Goal: Obtain resource: Download file/media

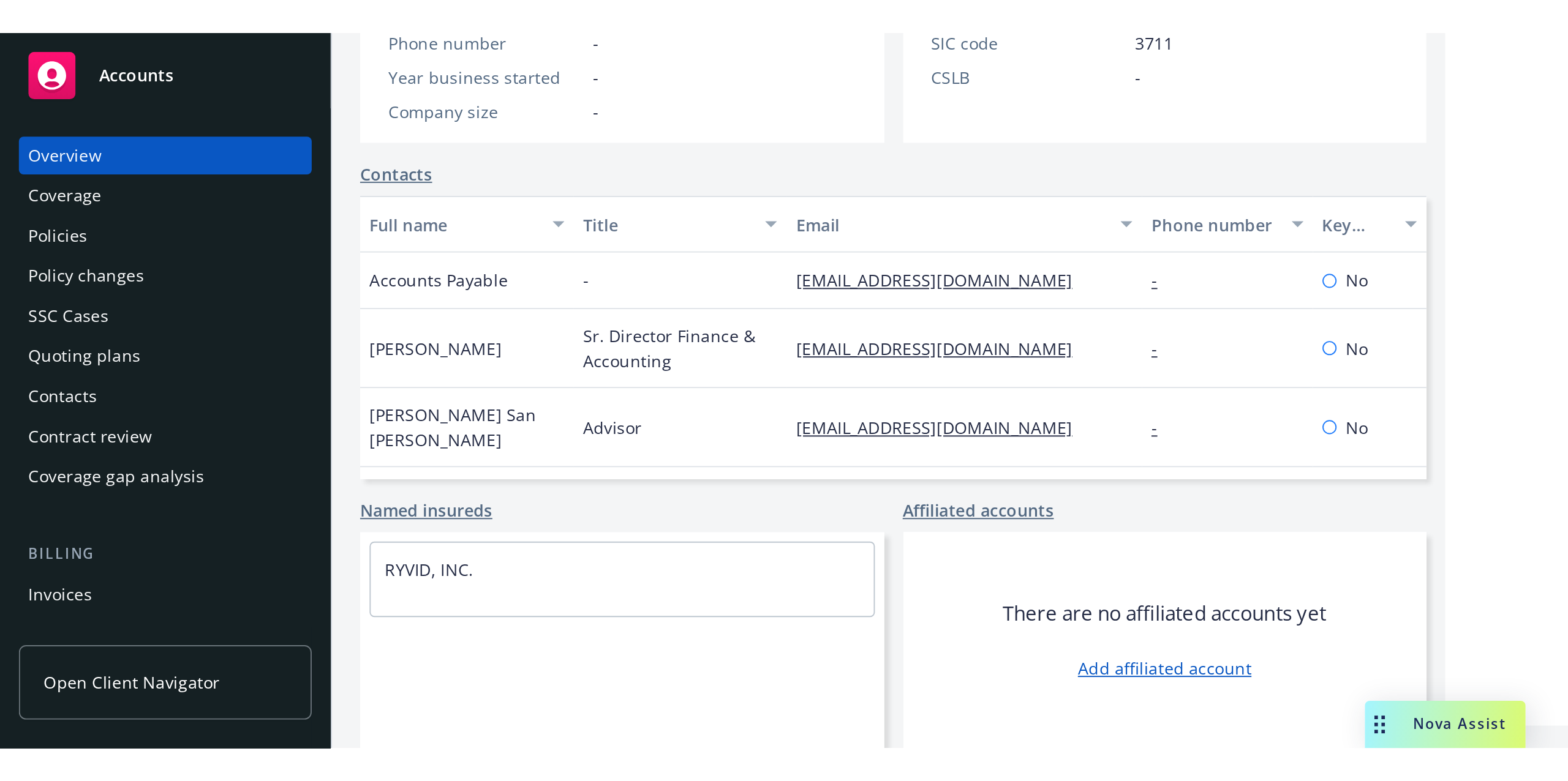
scroll to position [45, 0]
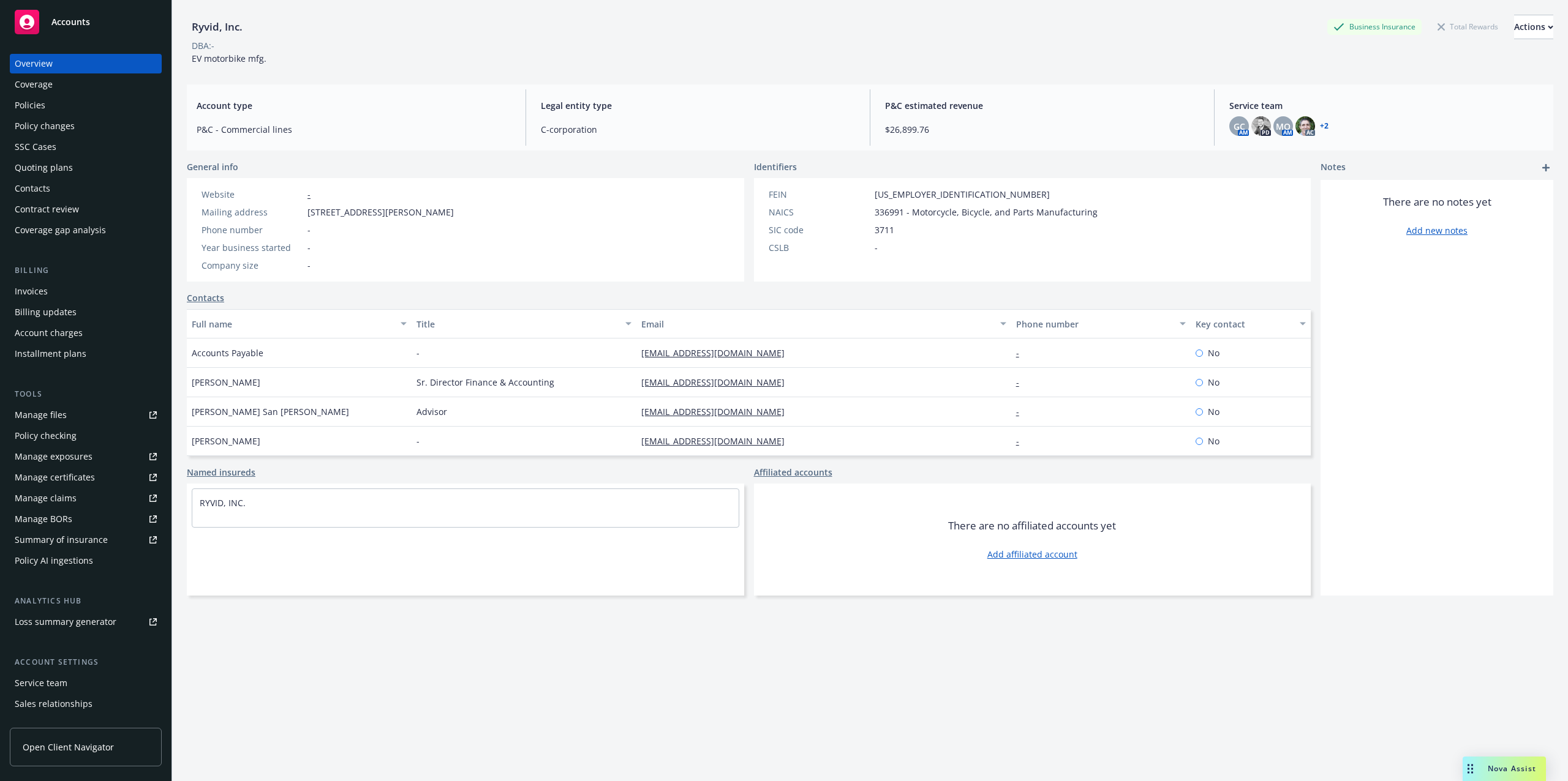
drag, startPoint x: 44, startPoint y: 104, endPoint x: 59, endPoint y: 106, distance: 15.1
click at [44, 104] on div "Policies" at bounding box center [30, 105] width 30 height 20
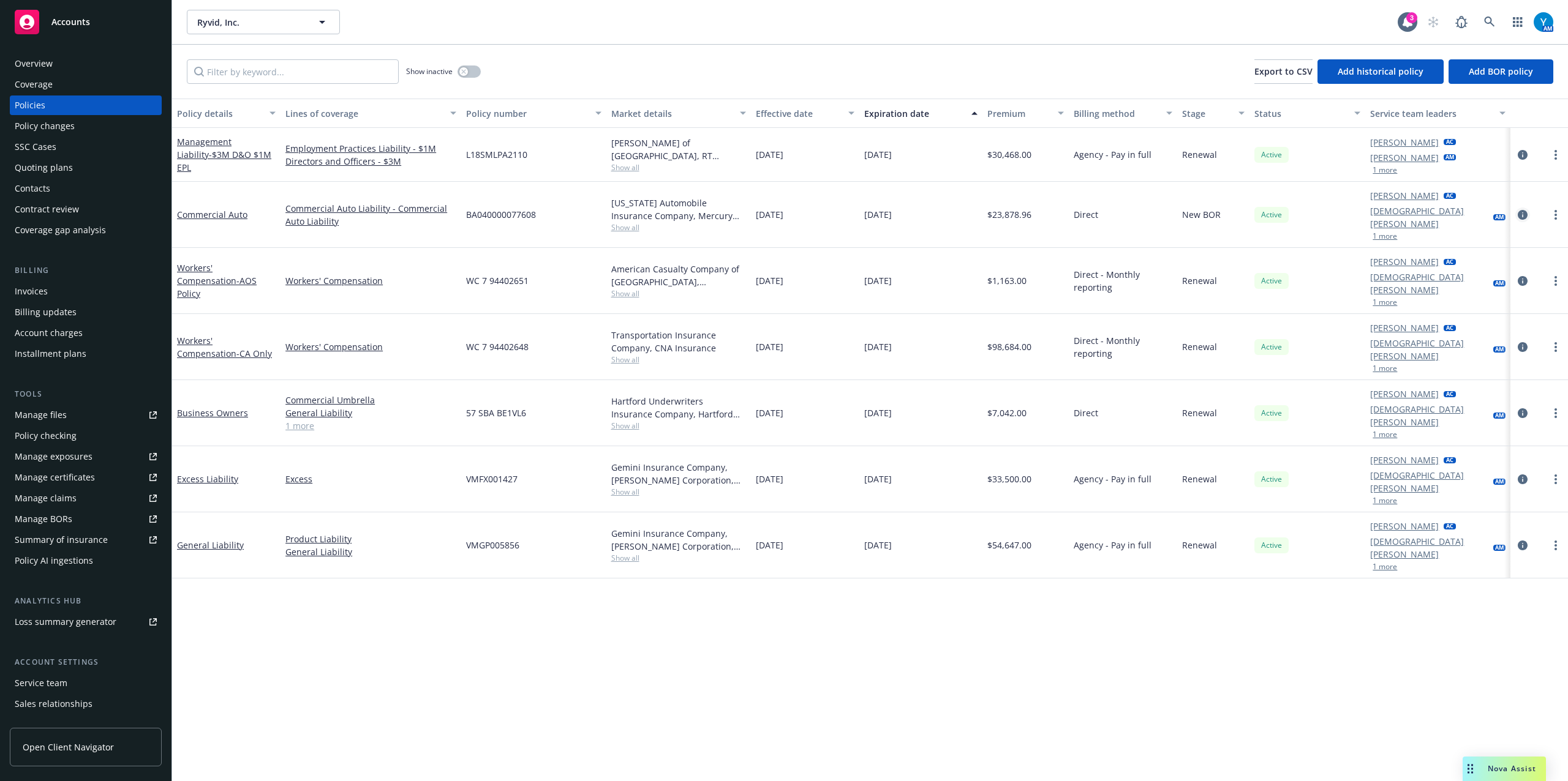
click at [781, 207] on link "circleInformation" at bounding box center [1523, 214] width 15 height 15
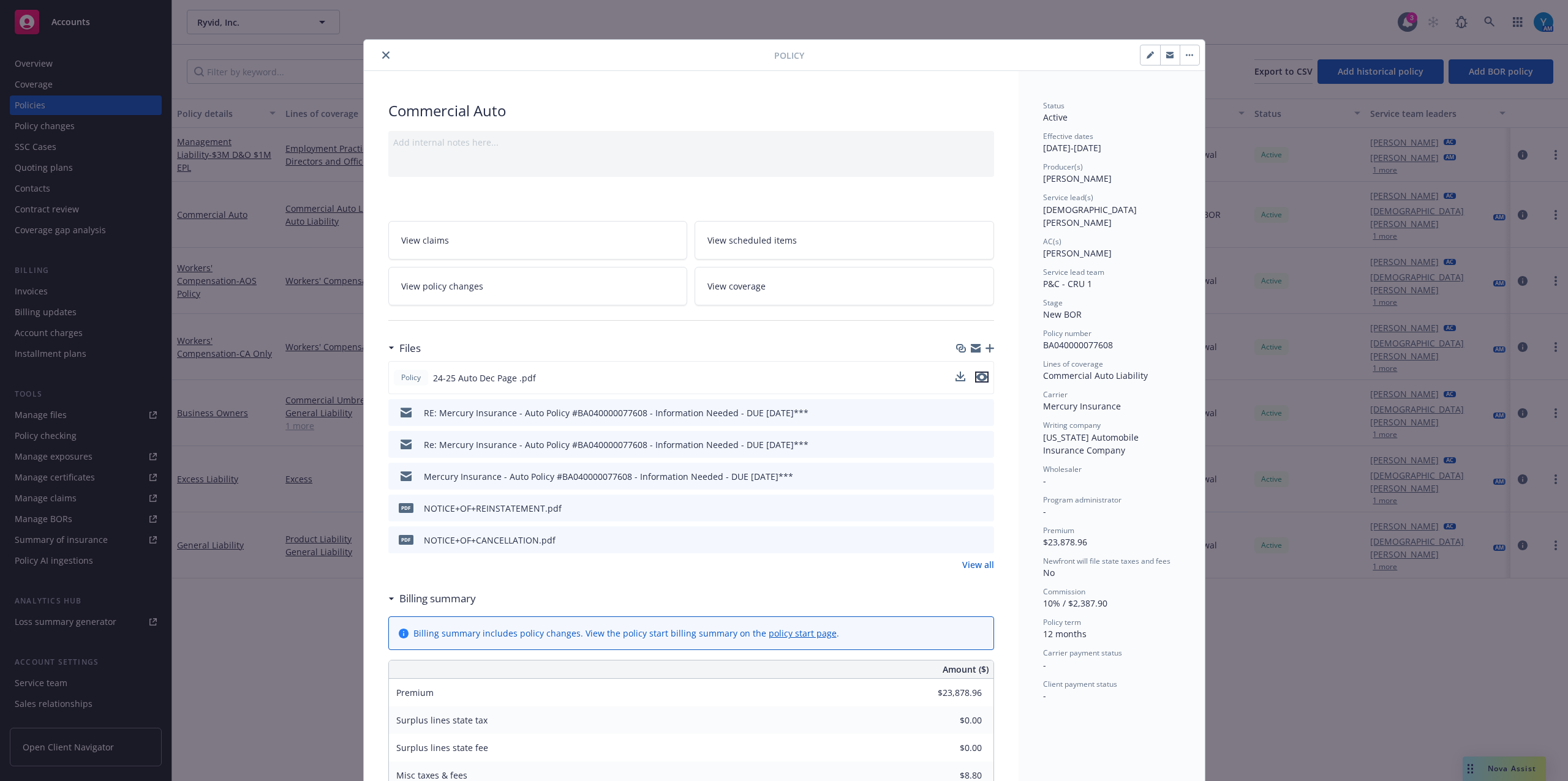
click at [781, 341] on icon "preview file" at bounding box center [982, 377] width 11 height 9
click at [379, 57] on button "close" at bounding box center [385, 55] width 15 height 15
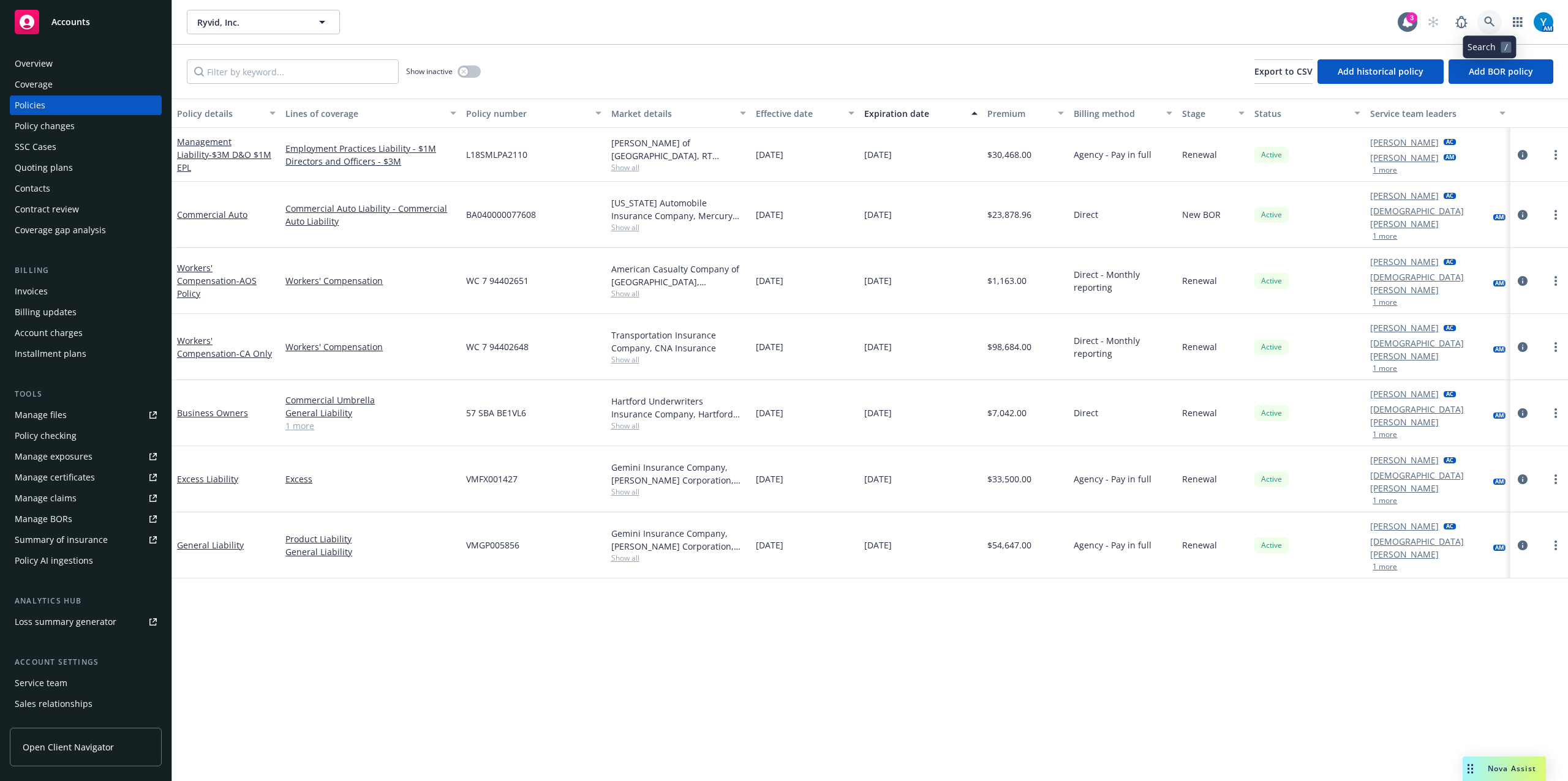
click at [781, 20] on icon at bounding box center [1490, 22] width 10 height 10
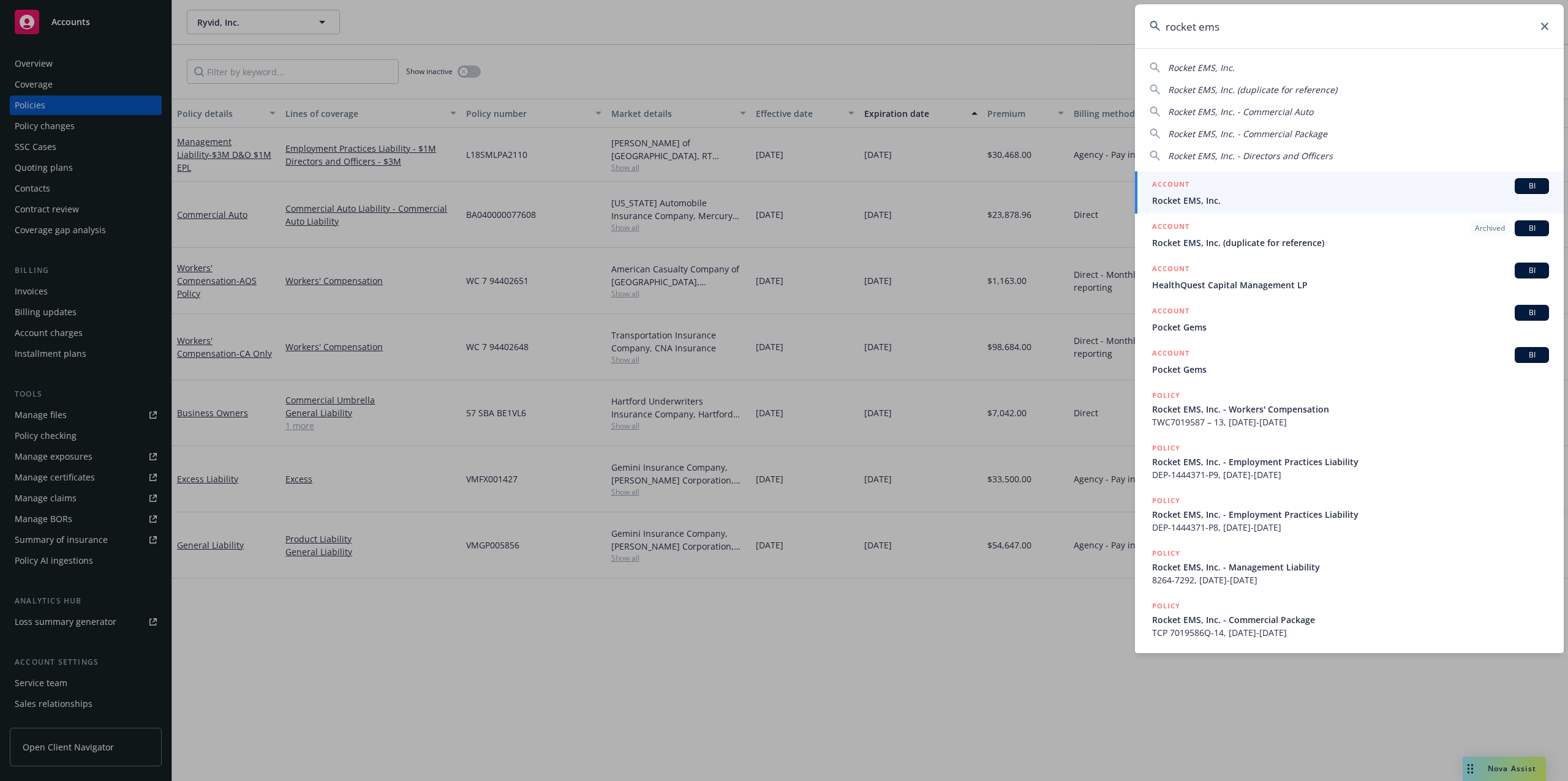
type input "rocket ems"
click at [781, 187] on div "ACCOUNT BI" at bounding box center [1350, 186] width 397 height 16
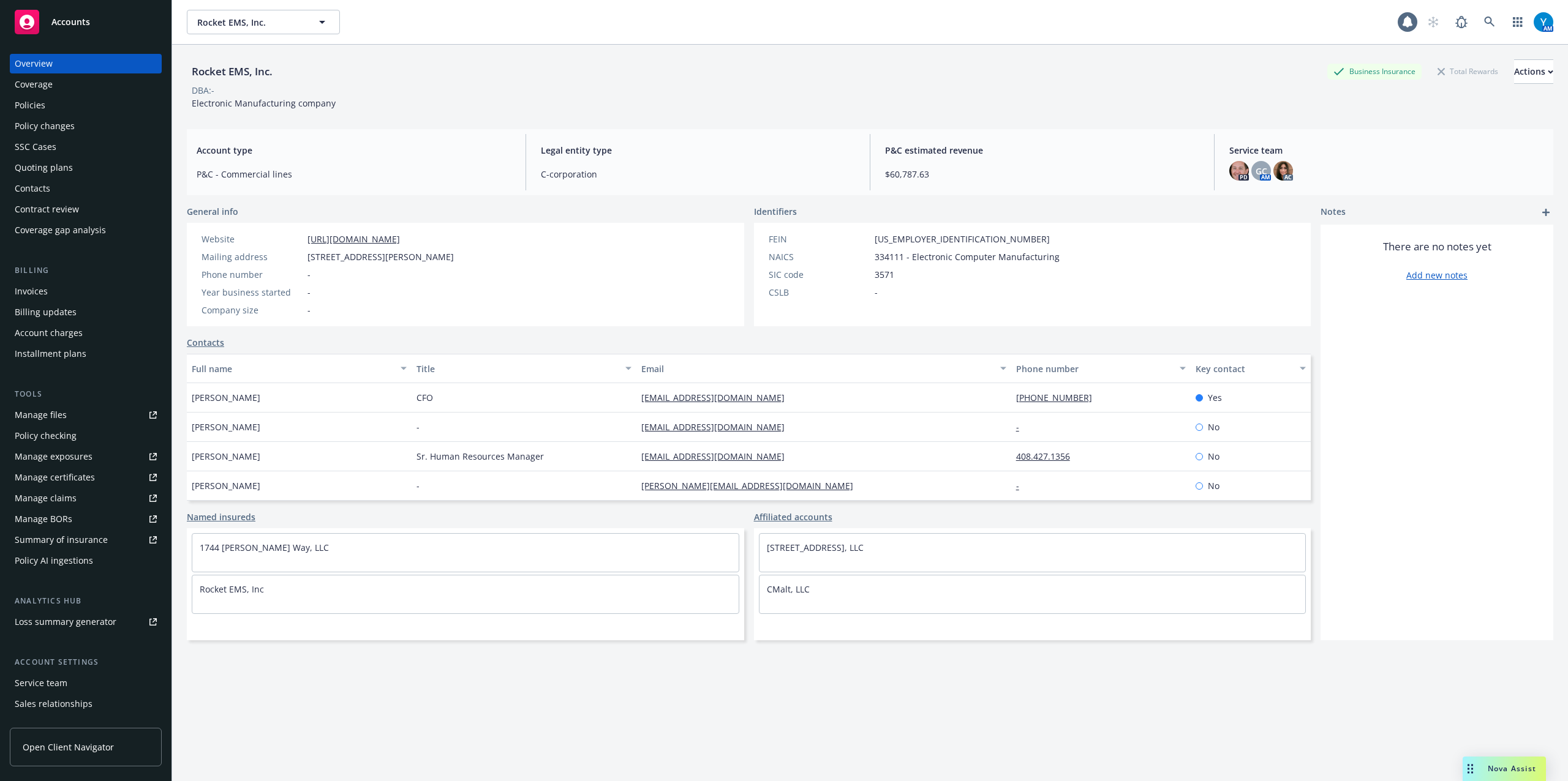
click at [28, 106] on div "Policies" at bounding box center [30, 105] width 30 height 20
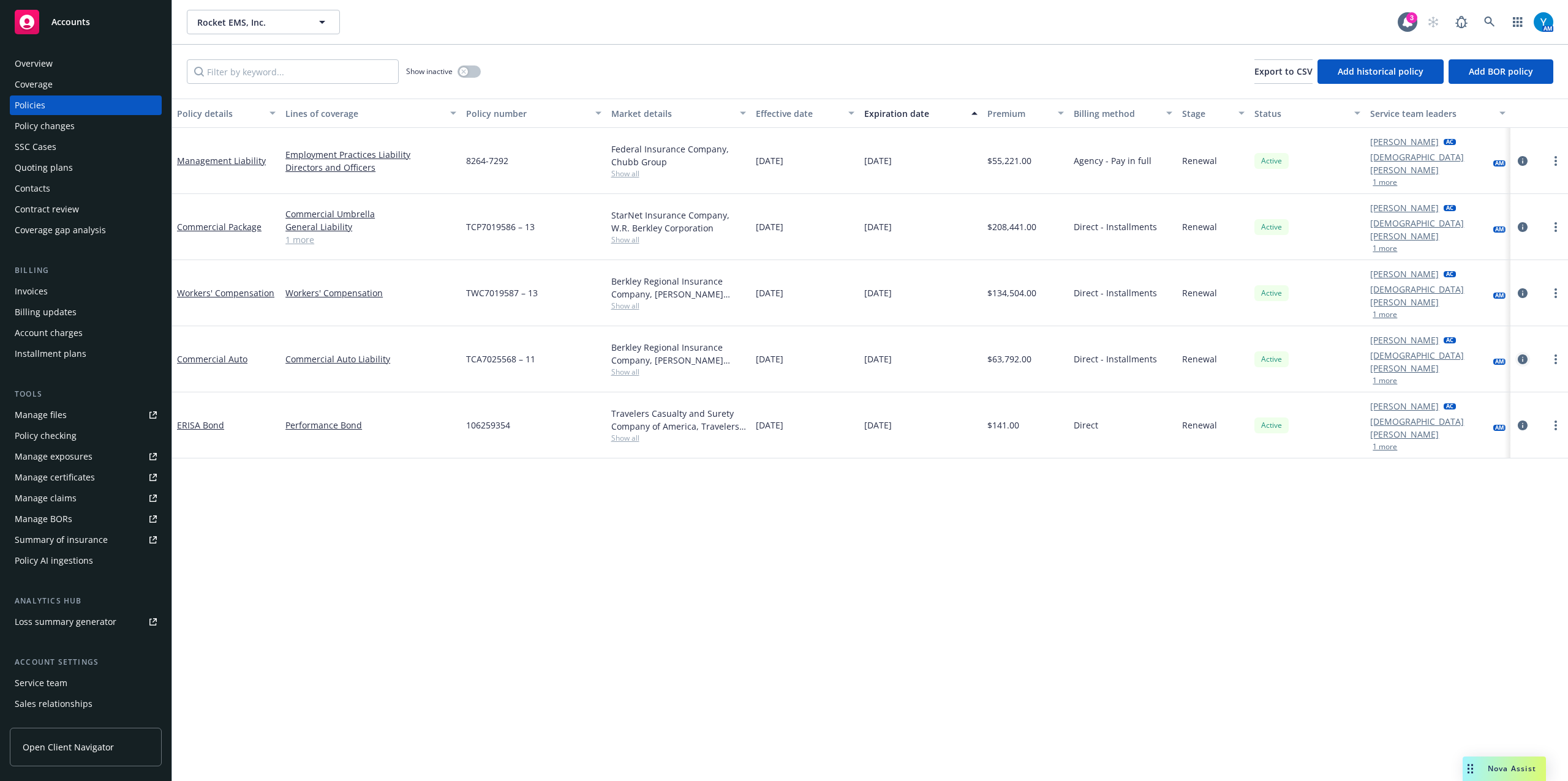
click at [781, 341] on link "circleInformation" at bounding box center [1523, 359] width 15 height 15
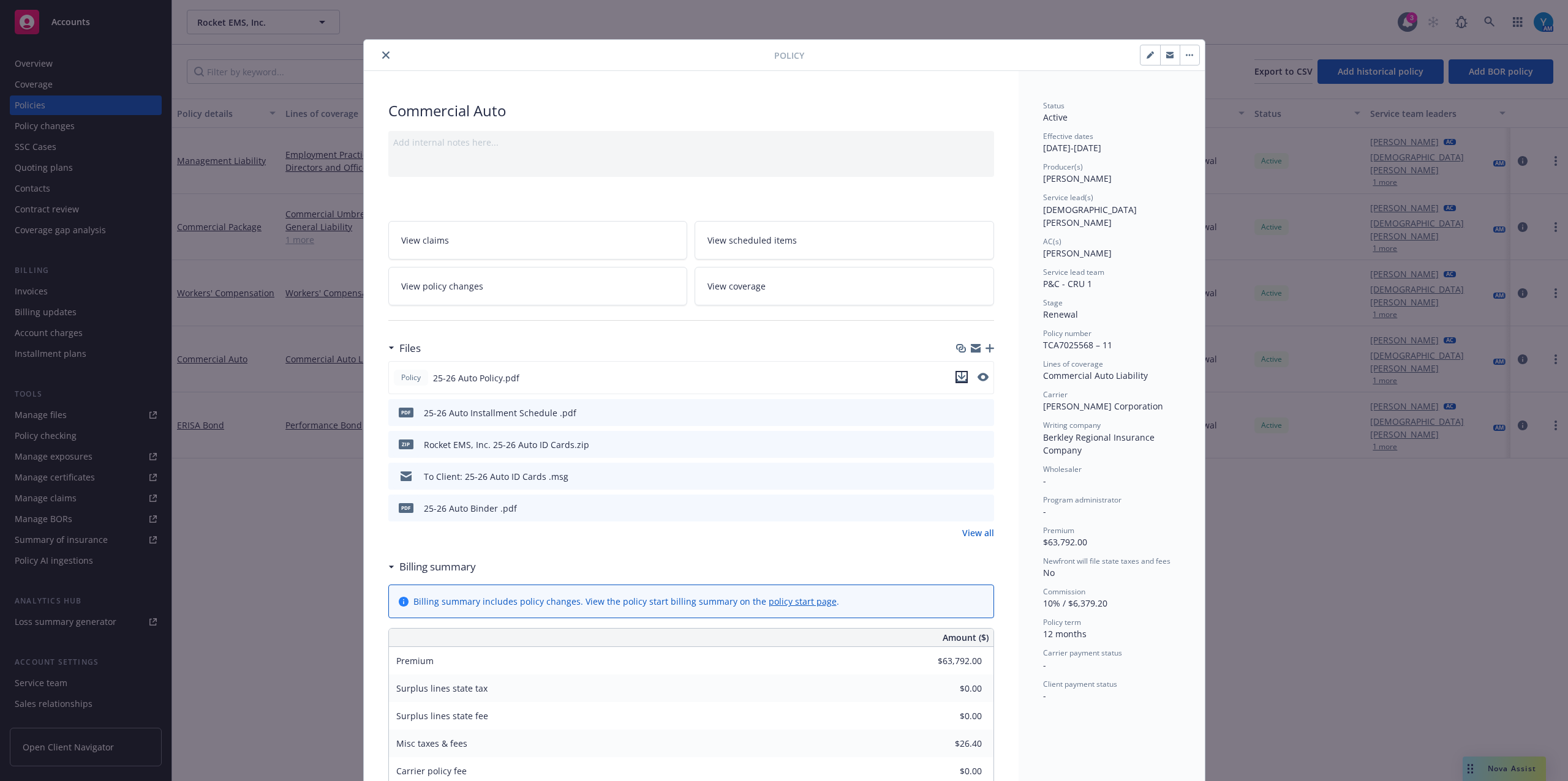
click at [781, 341] on icon "download file" at bounding box center [961, 376] width 8 height 7
